Goal: Check status: Check status

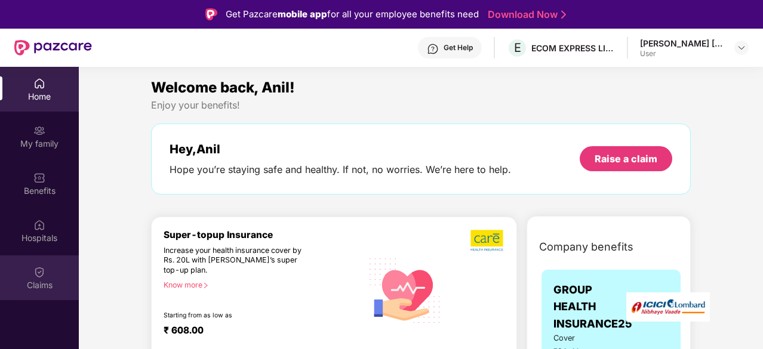
click at [37, 284] on div "Claims" at bounding box center [39, 285] width 79 height 12
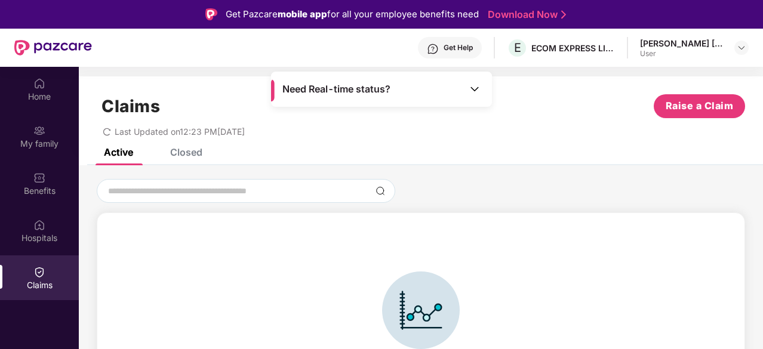
scroll to position [26, 0]
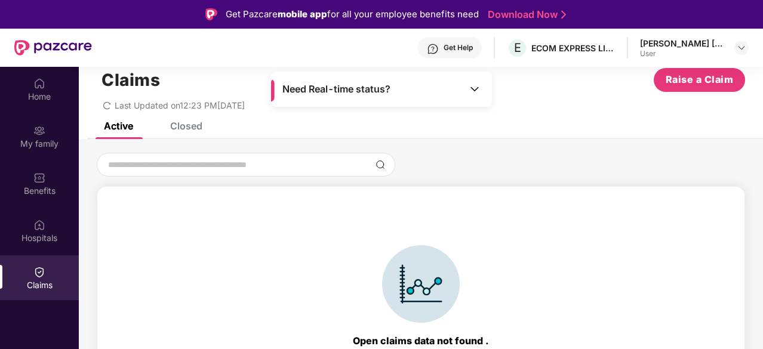
click at [186, 135] on div "Closed" at bounding box center [177, 126] width 50 height 26
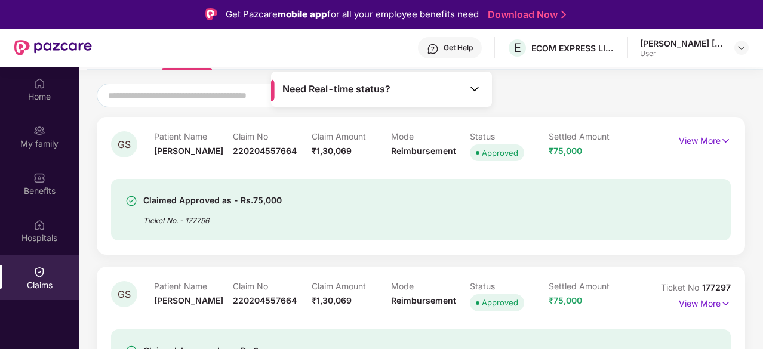
scroll to position [96, 0]
click at [571, 150] on span "₹75,000" at bounding box center [565, 150] width 33 height 10
drag, startPoint x: 697, startPoint y: 130, endPoint x: 701, endPoint y: 135, distance: 6.5
click at [701, 135] on div "GS Patient Name [PERSON_NAME] Claim No 220204557664 Claim Amount ₹1,30,069 Mode…" at bounding box center [421, 185] width 648 height 138
click at [701, 135] on p "View More" at bounding box center [705, 139] width 52 height 16
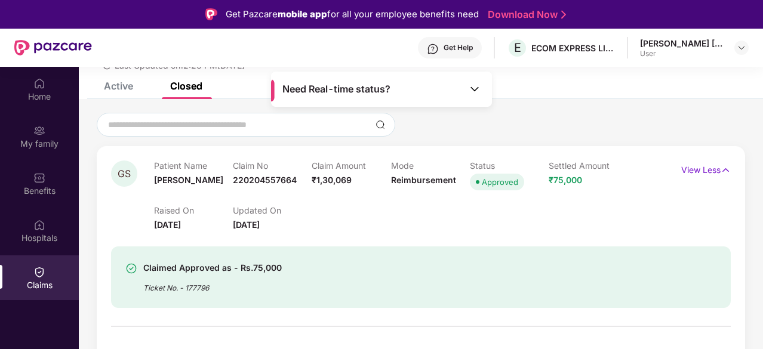
scroll to position [64, 0]
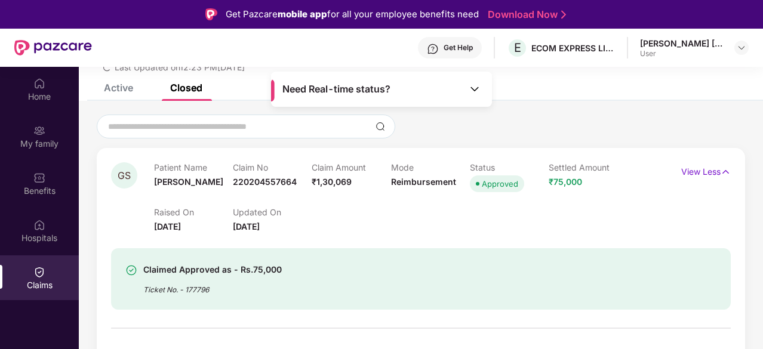
click at [281, 201] on div "Raised On [DATE] Updated On [DATE]" at bounding box center [390, 214] width 473 height 38
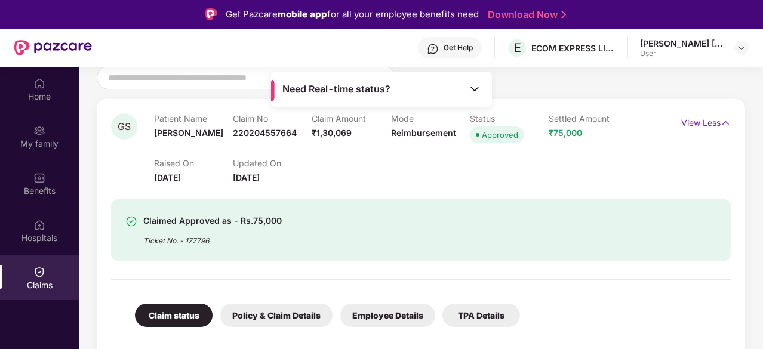
click at [571, 134] on span "₹75,000" at bounding box center [565, 133] width 33 height 10
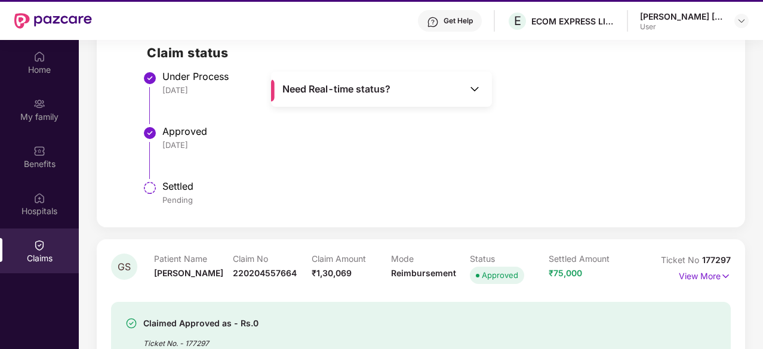
scroll to position [67, 0]
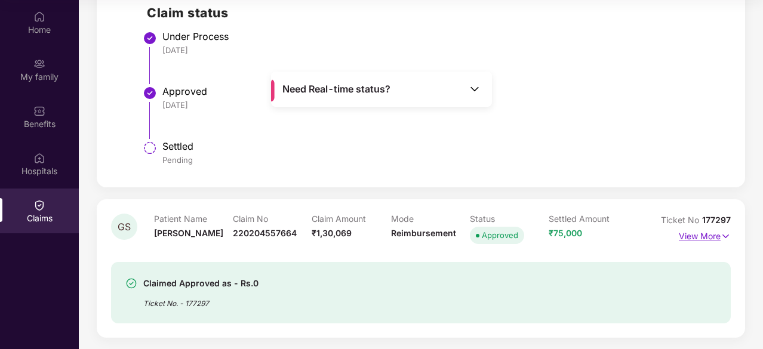
click at [693, 238] on p "View More" at bounding box center [705, 235] width 52 height 16
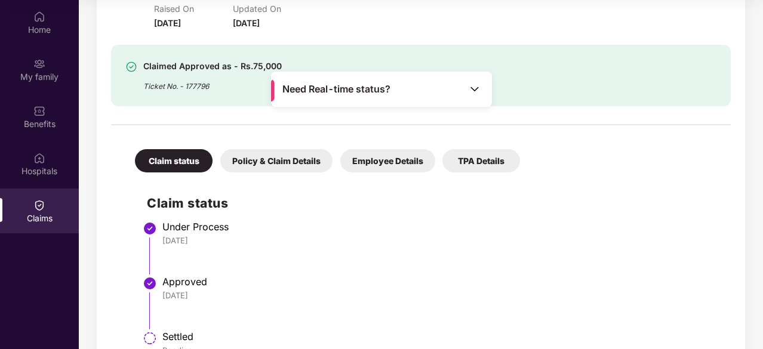
scroll to position [202, 0]
click at [475, 85] on img at bounding box center [475, 89] width 12 height 12
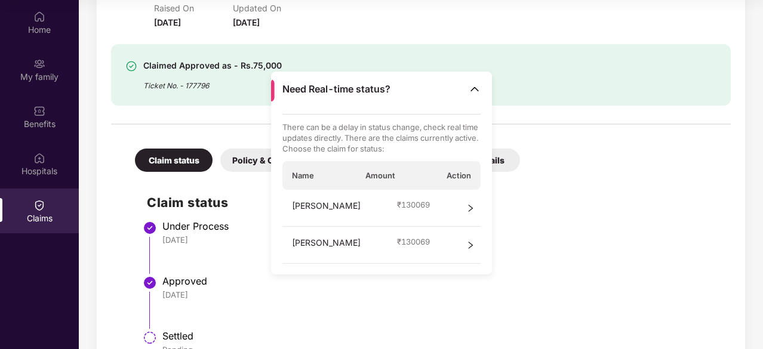
click at [475, 85] on img at bounding box center [475, 89] width 12 height 12
